Goal: Task Accomplishment & Management: Use online tool/utility

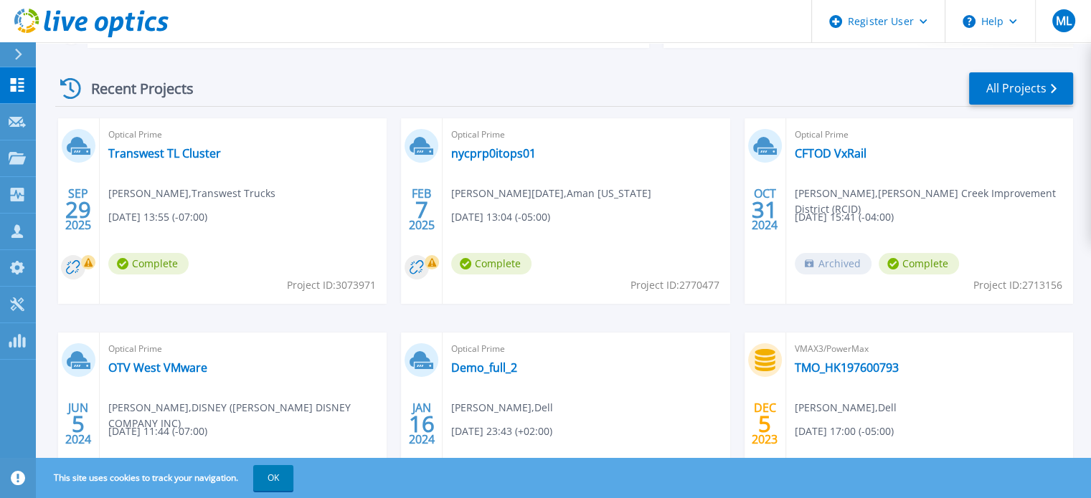
scroll to position [215, 0]
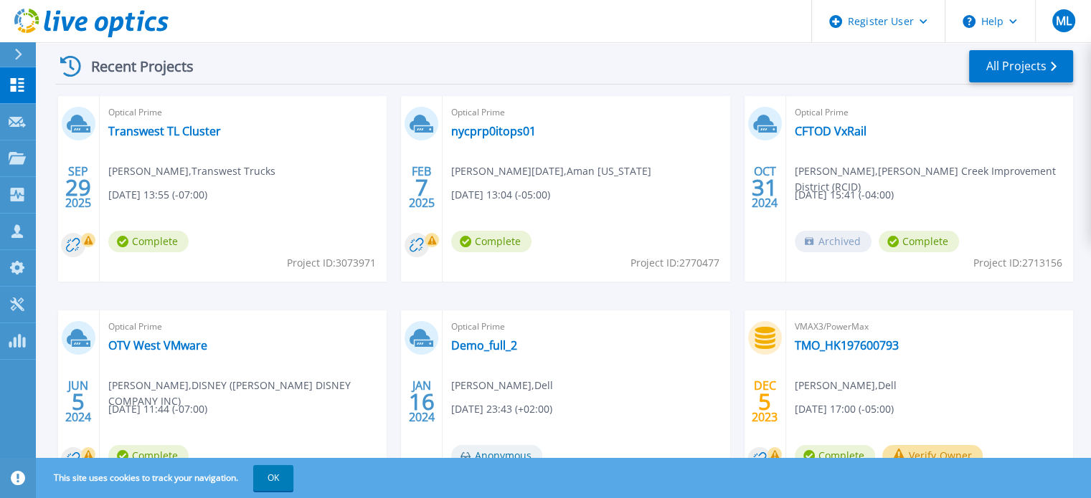
click at [344, 260] on span "Project ID: 3073971" at bounding box center [331, 263] width 89 height 16
click at [169, 131] on link "Transwest TL Cluster" at bounding box center [164, 131] width 113 height 14
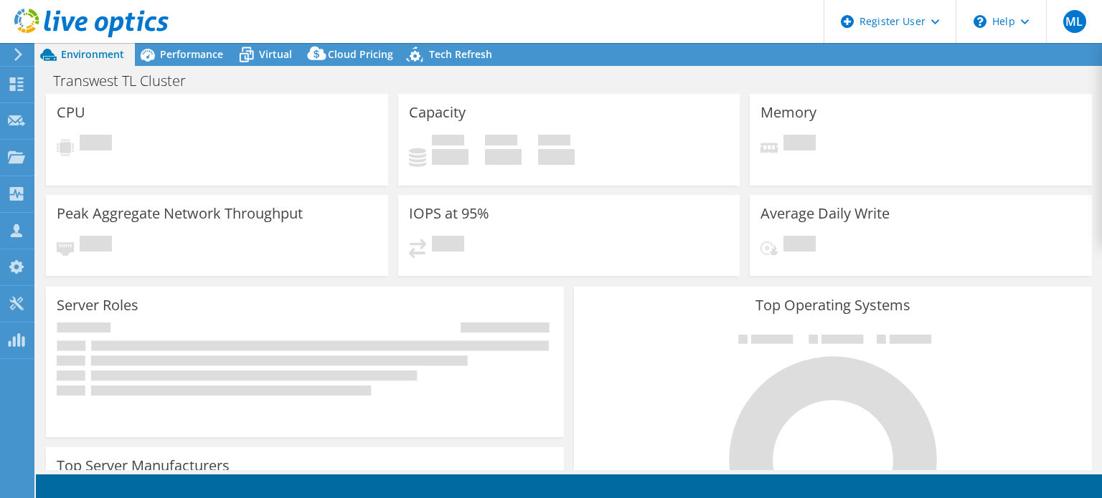
select select "USD"
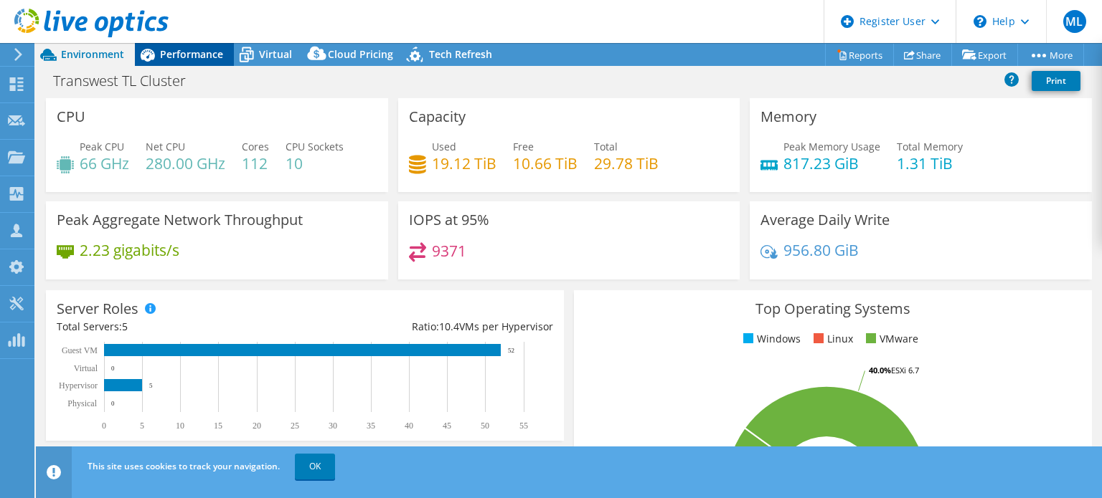
click at [204, 56] on span "Performance" at bounding box center [191, 54] width 63 height 14
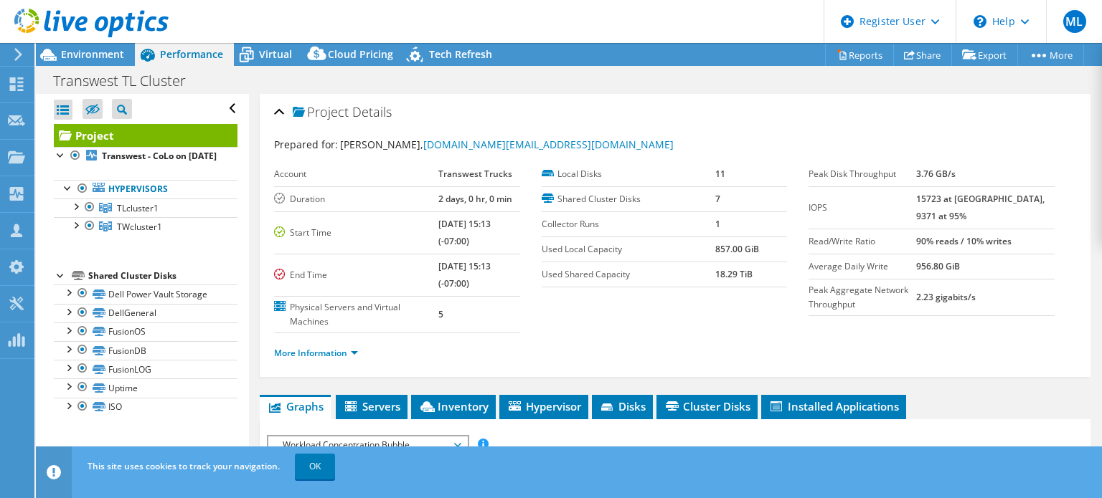
scroll to position [72, 0]
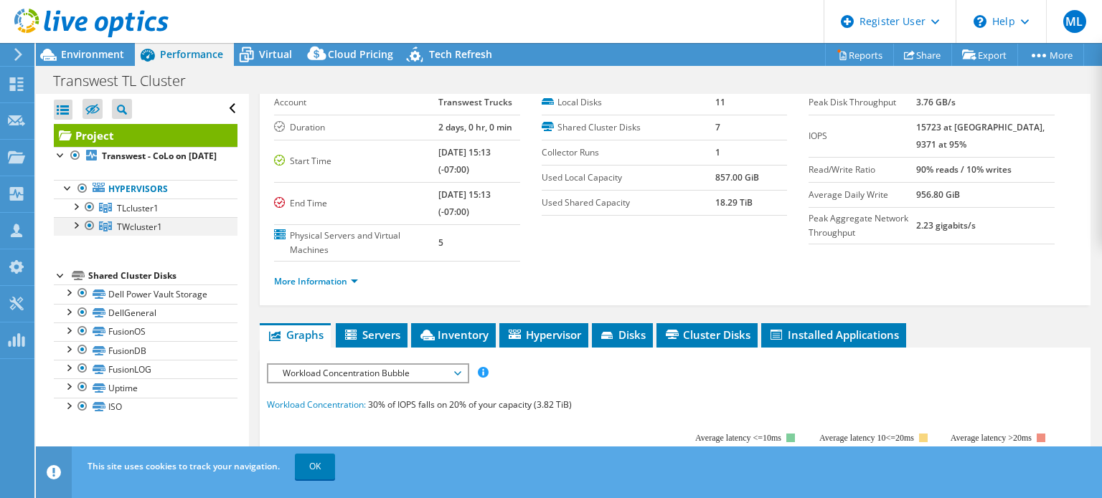
click at [89, 234] on div at bounding box center [89, 225] width 14 height 17
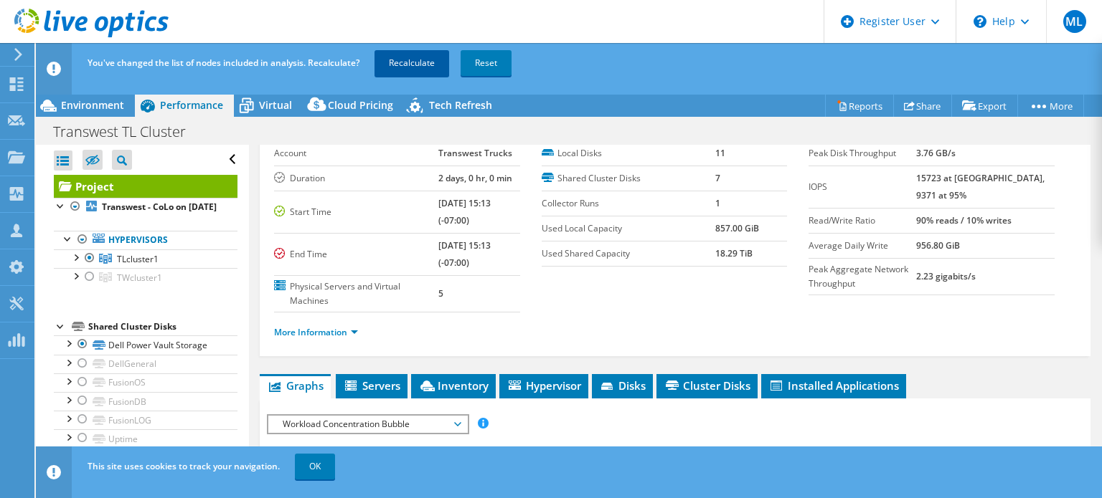
click at [408, 74] on link "Recalculate" at bounding box center [411, 63] width 75 height 26
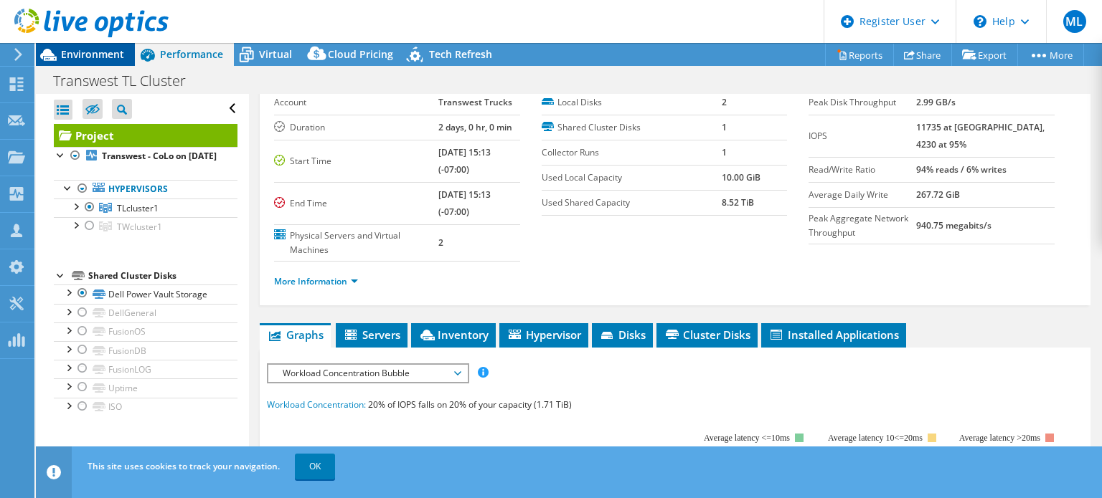
click at [72, 57] on span "Environment" at bounding box center [92, 54] width 63 height 14
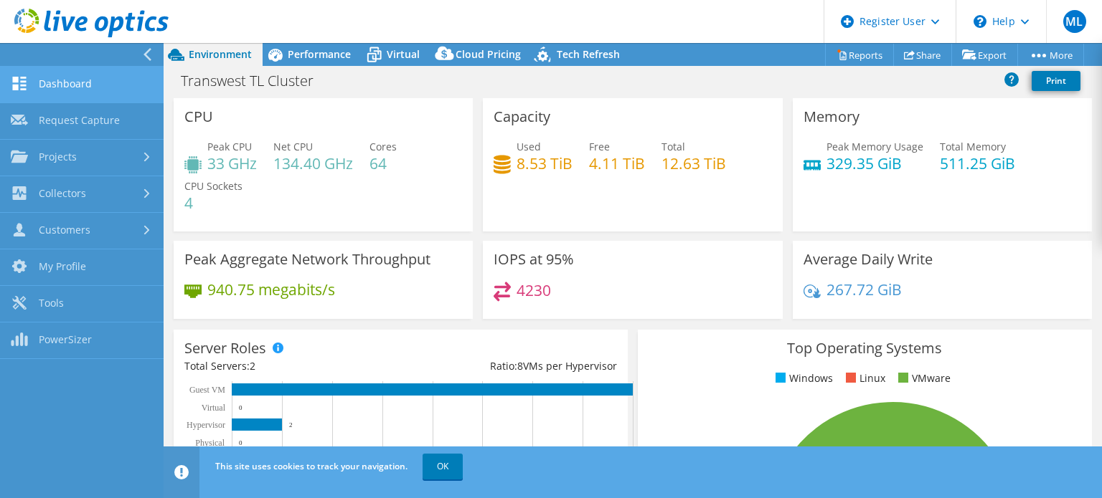
click at [95, 88] on link "Dashboard" at bounding box center [82, 85] width 164 height 37
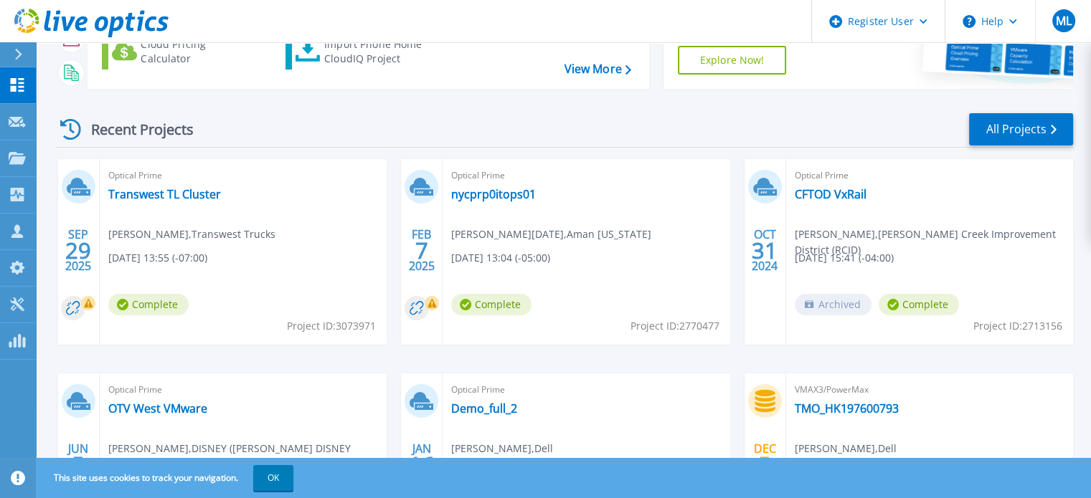
scroll to position [215, 0]
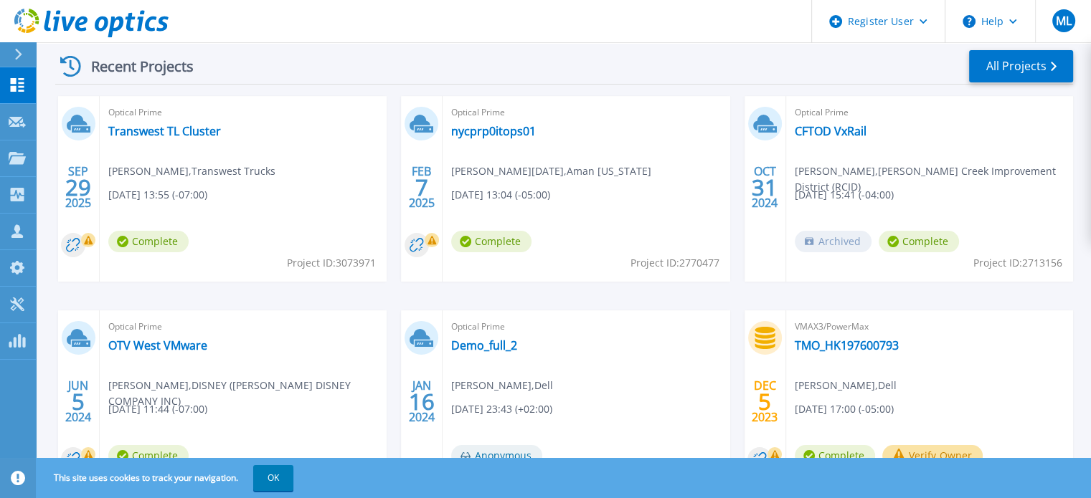
click at [349, 261] on span "Project ID: 3073971" at bounding box center [331, 263] width 89 height 16
copy span "3073971"
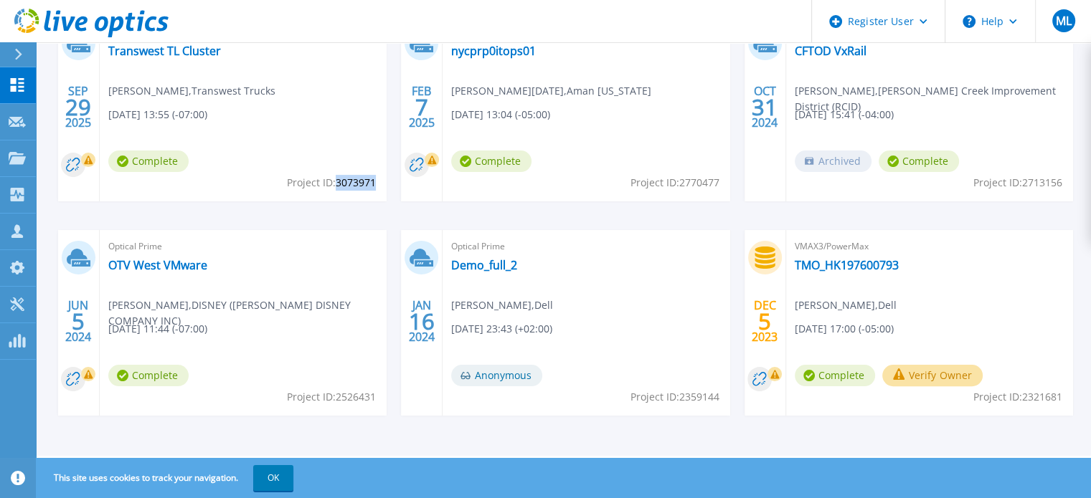
scroll to position [80, 0]
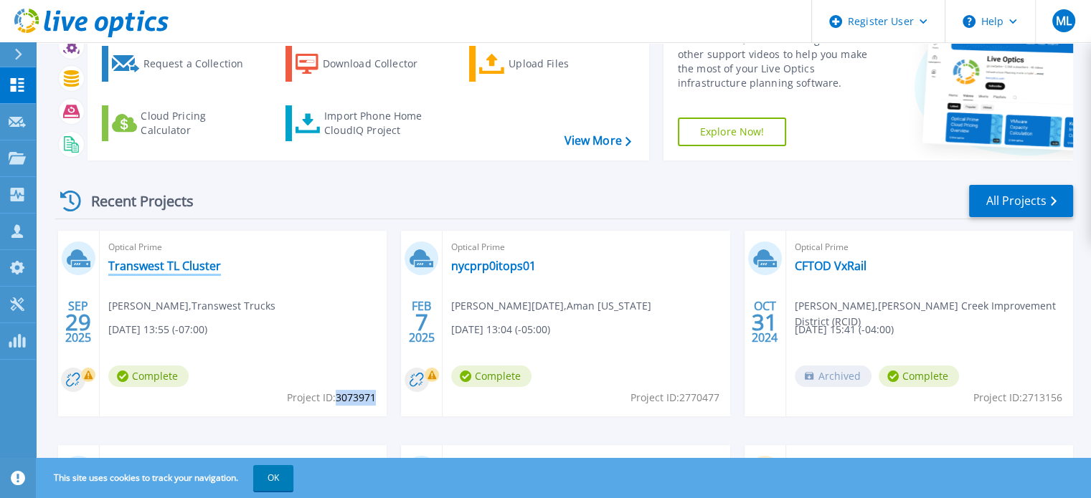
click at [147, 259] on link "Transwest TL Cluster" at bounding box center [164, 266] width 113 height 14
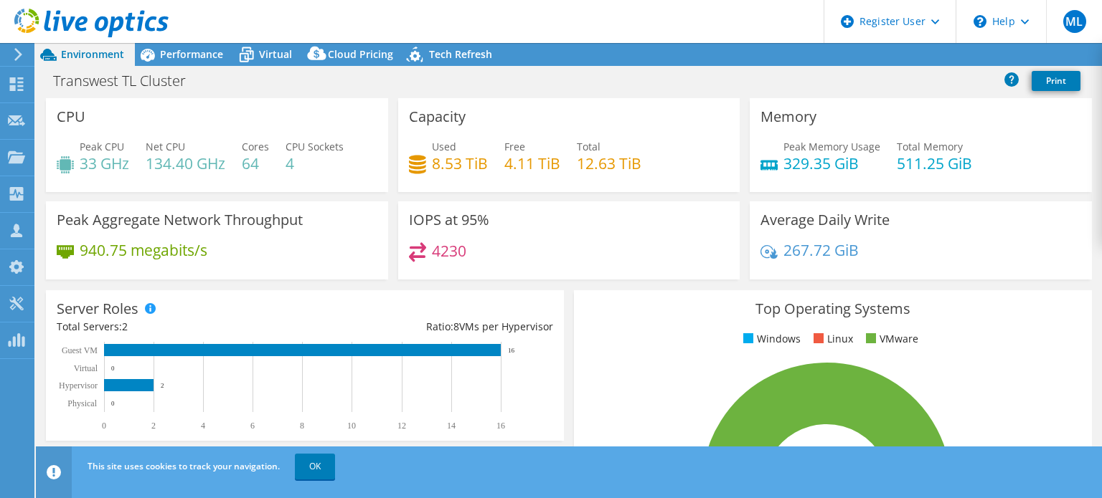
select select "USD"
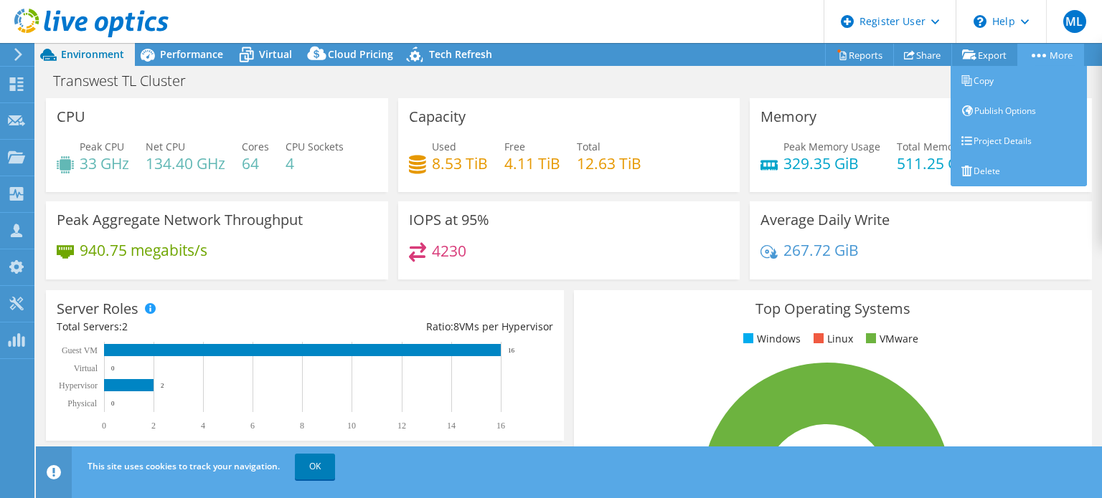
click at [1046, 51] on link "More" at bounding box center [1050, 55] width 67 height 22
click at [998, 84] on link "Copy" at bounding box center [1018, 81] width 136 height 30
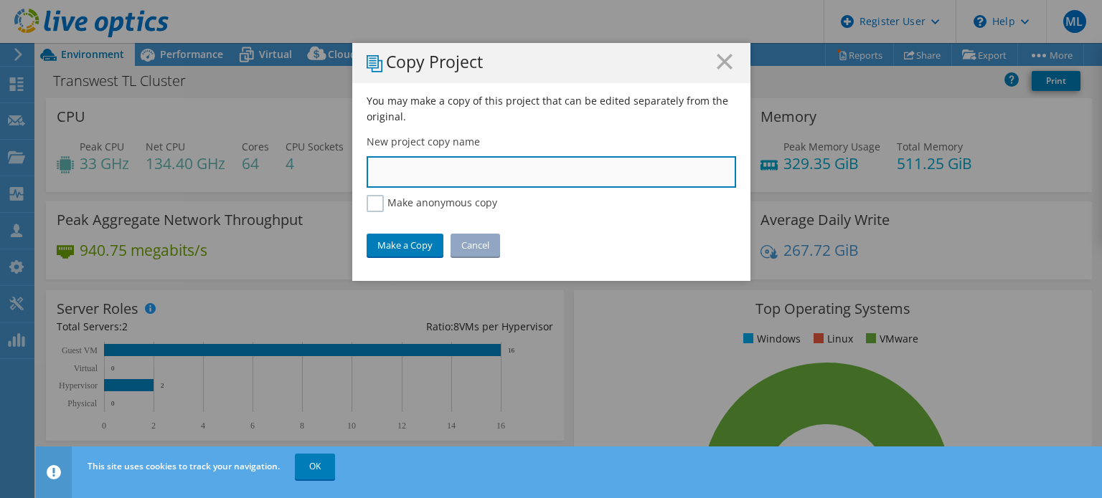
click at [461, 174] on input "text" at bounding box center [550, 172] width 369 height 32
type input "TW Cluster"
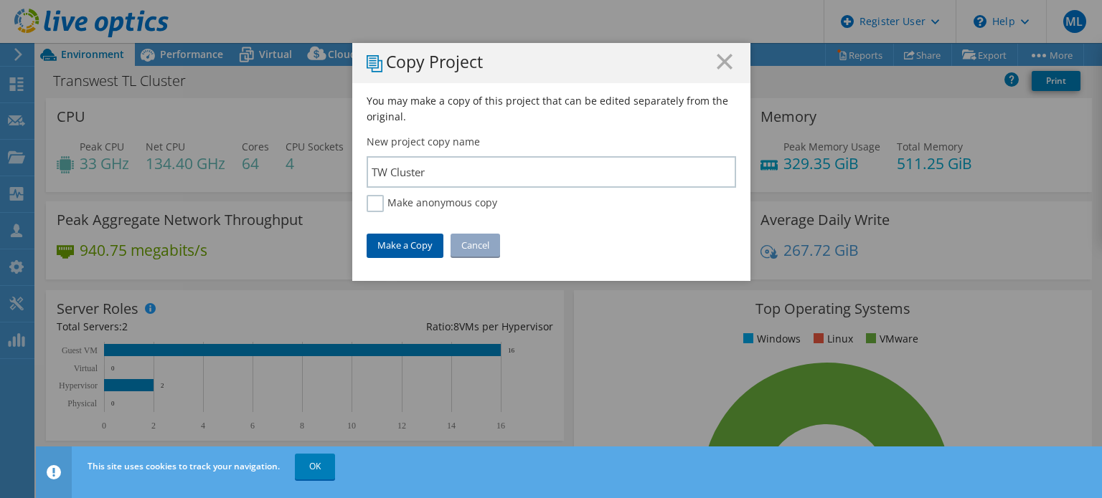
click at [406, 247] on link "Make a Copy" at bounding box center [404, 245] width 77 height 23
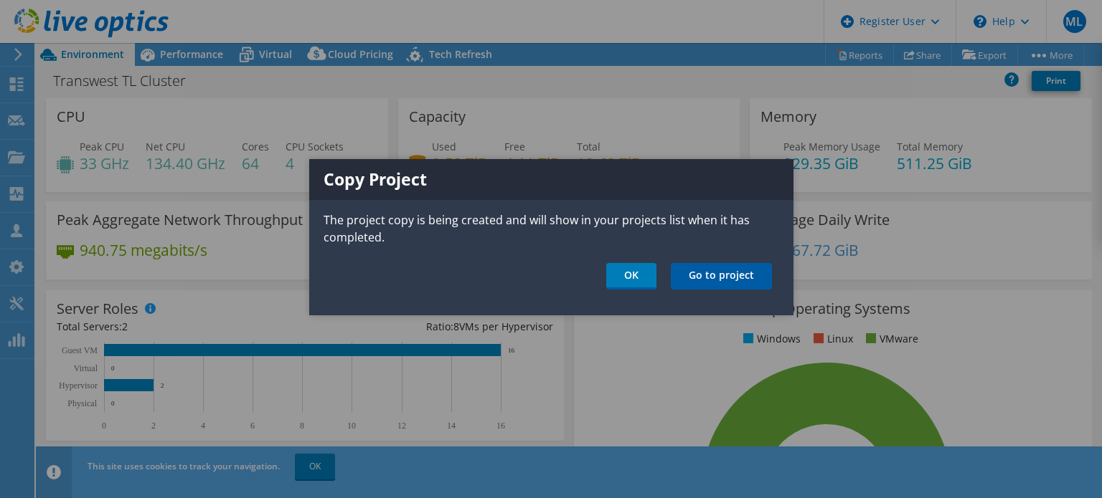
click at [703, 276] on link "Go to project" at bounding box center [721, 276] width 101 height 27
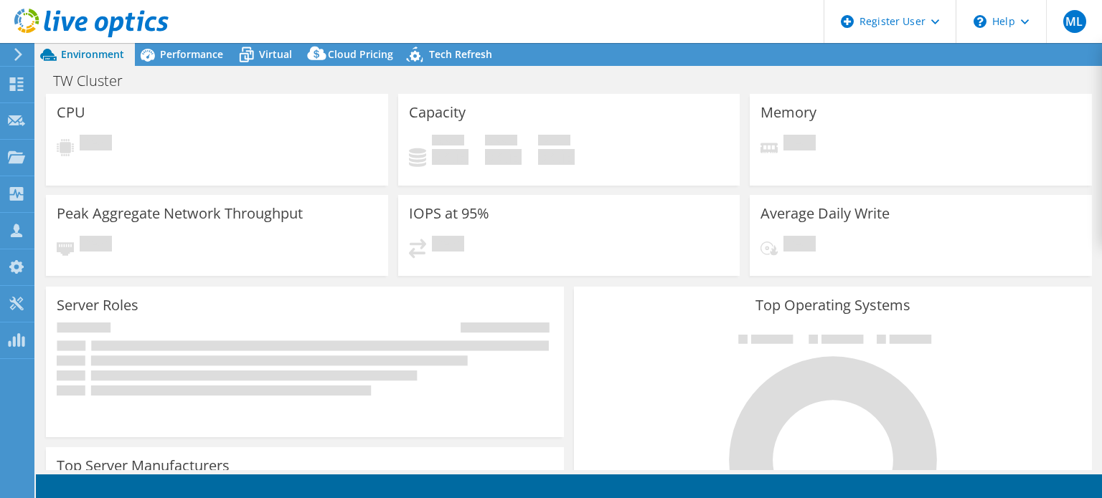
select select "USD"
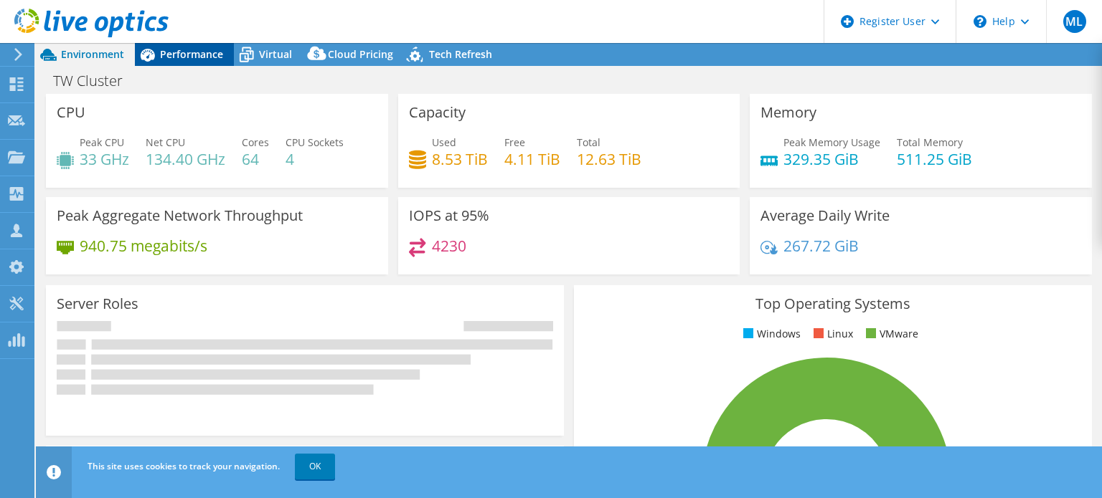
click at [199, 57] on span "Performance" at bounding box center [191, 54] width 63 height 14
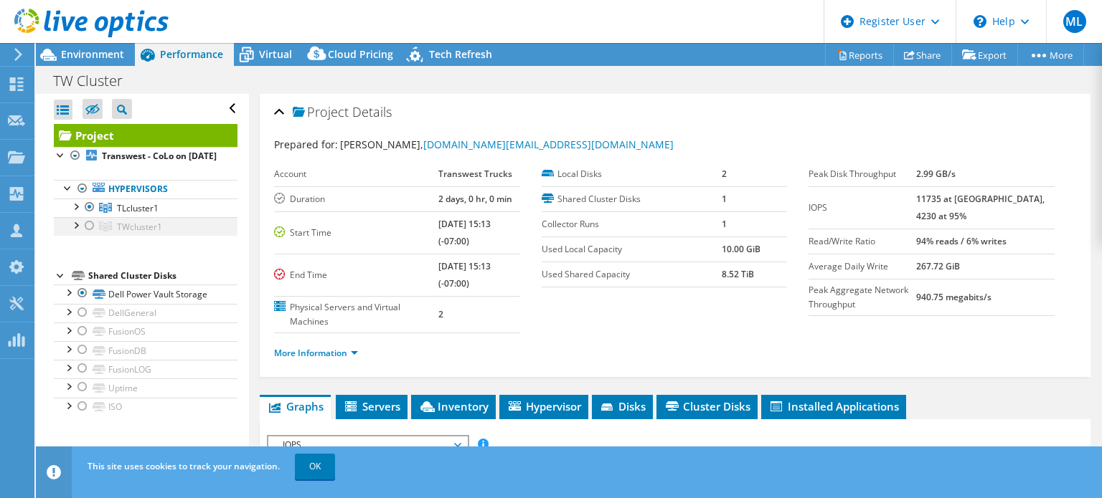
click at [89, 235] on div at bounding box center [89, 225] width 14 height 17
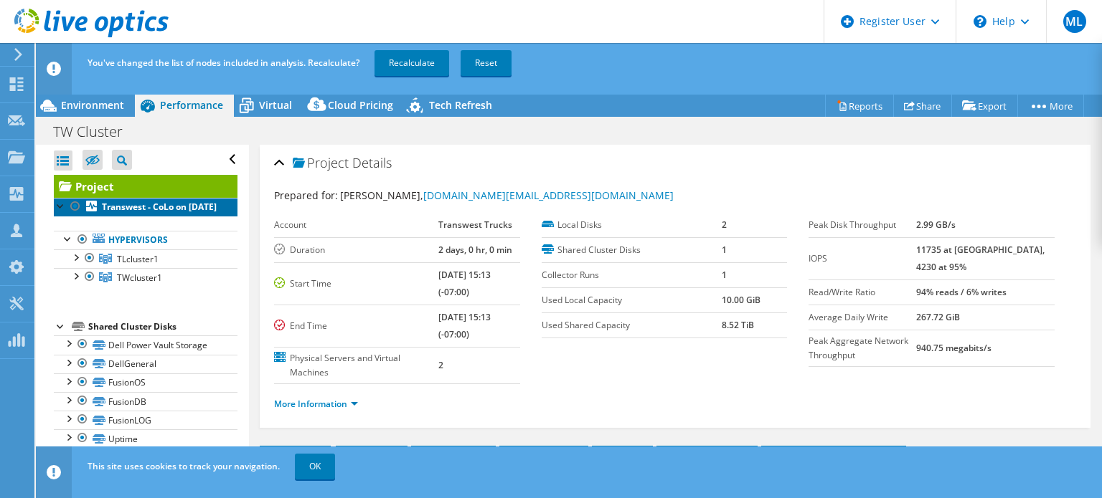
click at [89, 217] on link "Transwest - CoLo on [DATE]" at bounding box center [146, 207] width 184 height 19
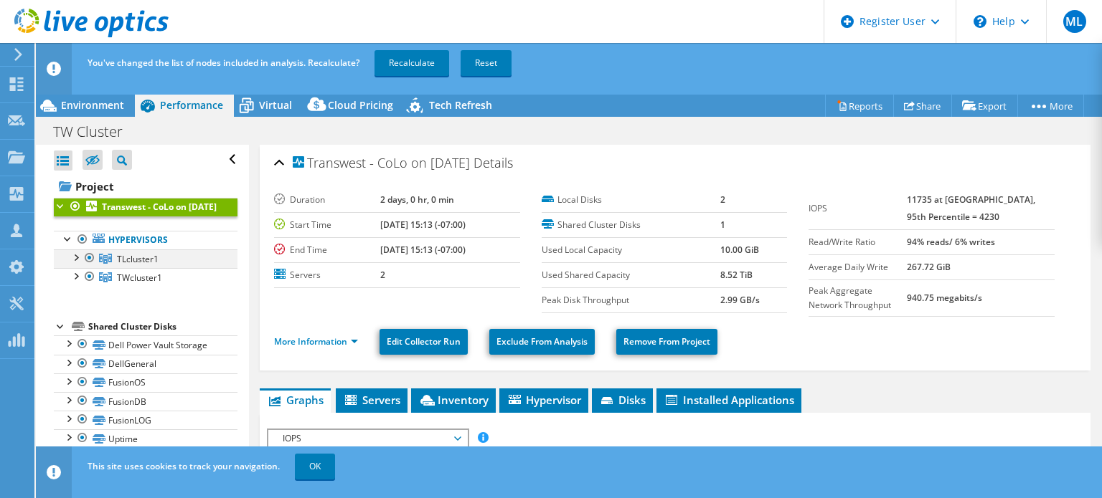
click at [90, 267] on div at bounding box center [89, 258] width 14 height 17
click at [72, 108] on span "Environment" at bounding box center [92, 105] width 63 height 14
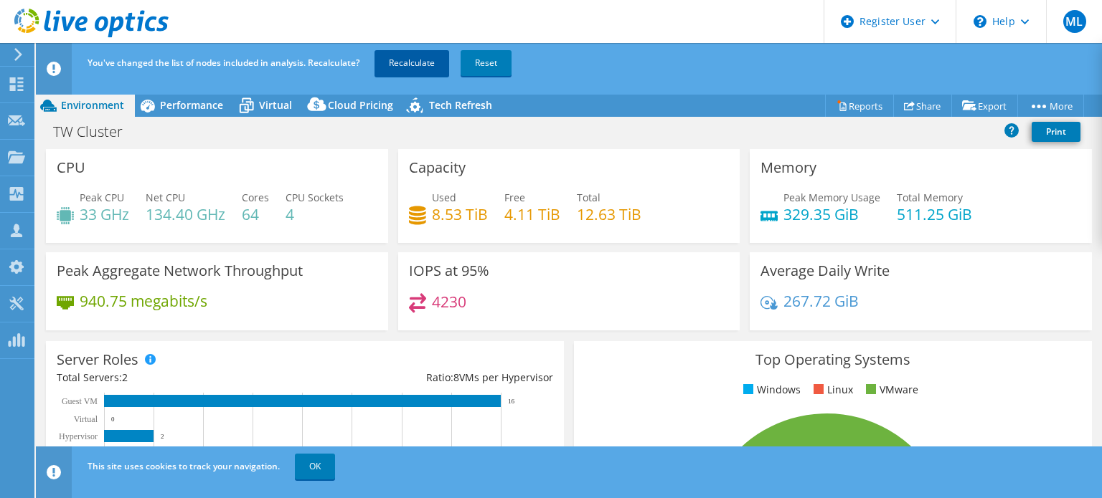
click at [399, 71] on link "Recalculate" at bounding box center [411, 63] width 75 height 26
